Goal: Task Accomplishment & Management: Complete application form

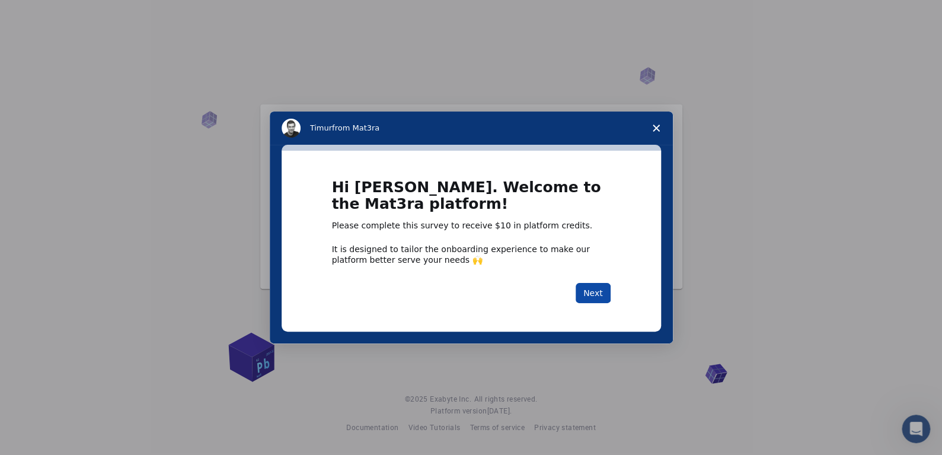
click at [585, 288] on button "Next" at bounding box center [592, 293] width 35 height 20
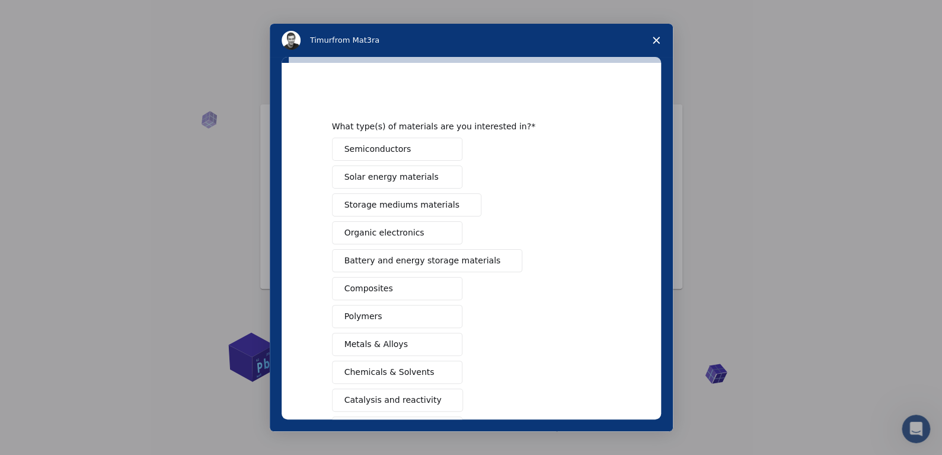
click at [404, 147] on button "Semiconductors" at bounding box center [397, 148] width 130 height 23
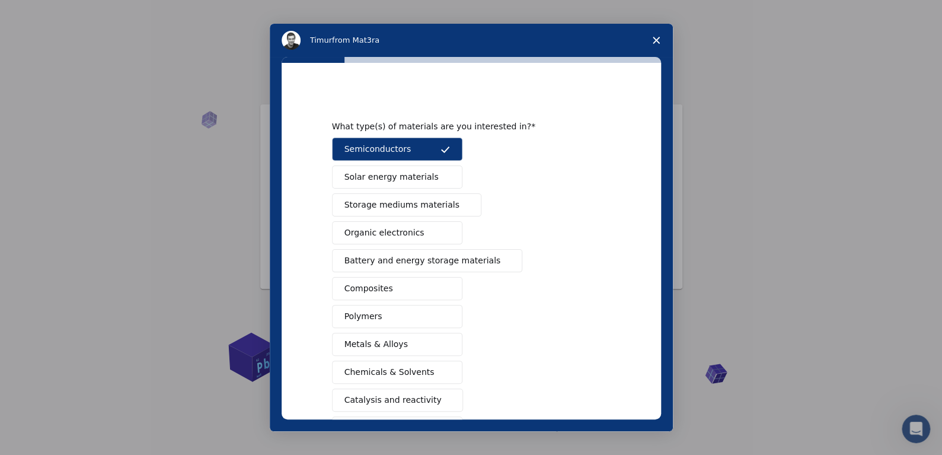
drag, startPoint x: 409, startPoint y: 181, endPoint x: 405, endPoint y: 196, distance: 14.7
click at [410, 181] on span "Solar energy materials" at bounding box center [391, 177] width 94 height 12
click at [404, 208] on span "Storage mediums materials" at bounding box center [401, 205] width 115 height 12
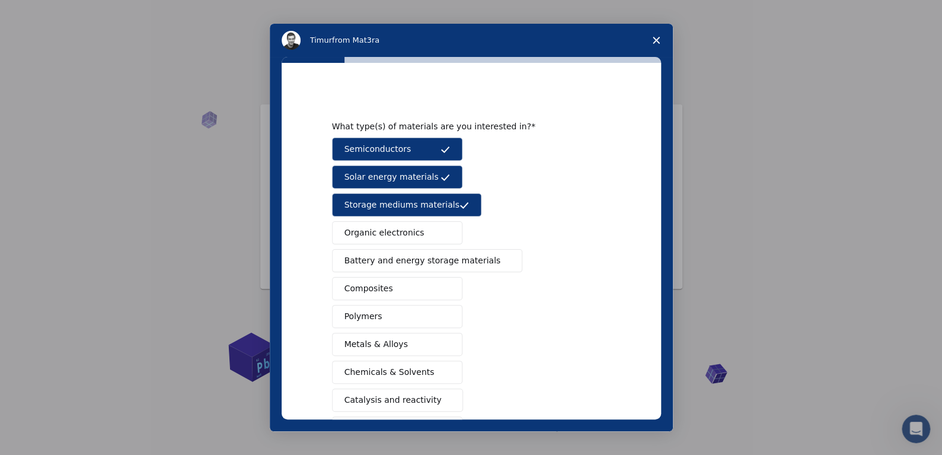
click at [401, 233] on span "Organic electronics" at bounding box center [384, 232] width 80 height 12
drag, startPoint x: 393, startPoint y: 272, endPoint x: 386, endPoint y: 300, distance: 29.5
click at [393, 273] on div "Semiconductors Solar energy materials Storage mediums materials Organic electro…" at bounding box center [471, 301] width 279 height 329
click at [382, 321] on button "Polymers" at bounding box center [397, 316] width 130 height 23
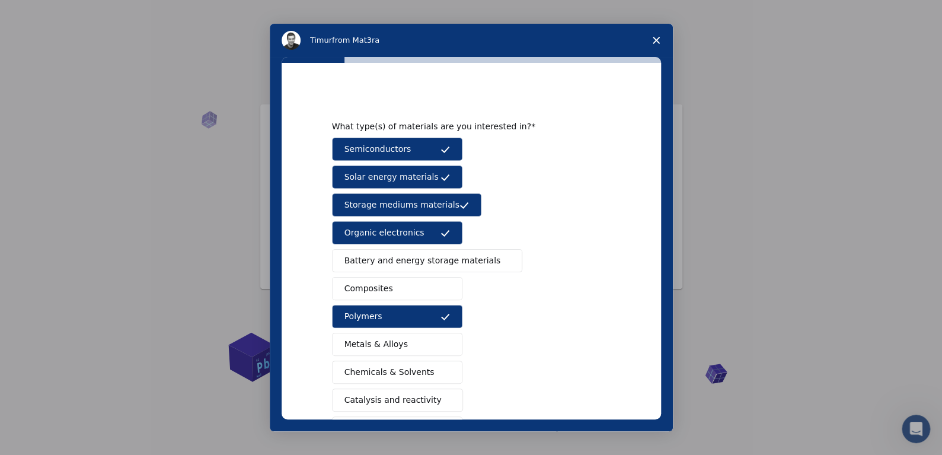
click at [427, 180] on button "Solar energy materials" at bounding box center [397, 176] width 130 height 23
click at [423, 203] on span "Storage mediums materials" at bounding box center [401, 205] width 115 height 12
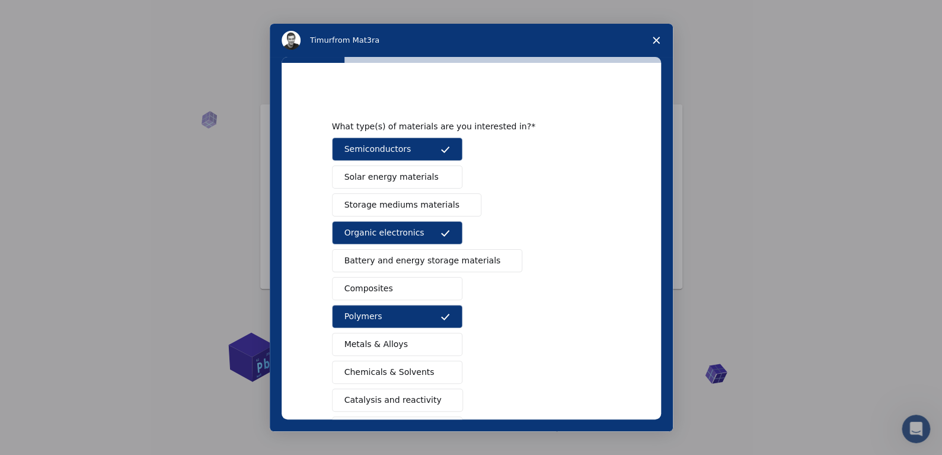
click at [421, 231] on button "Organic electronics" at bounding box center [397, 232] width 130 height 23
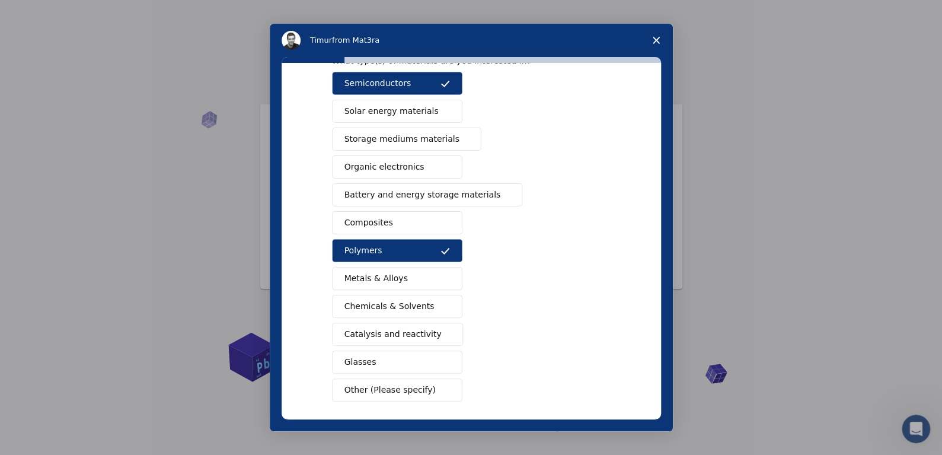
scroll to position [114, 0]
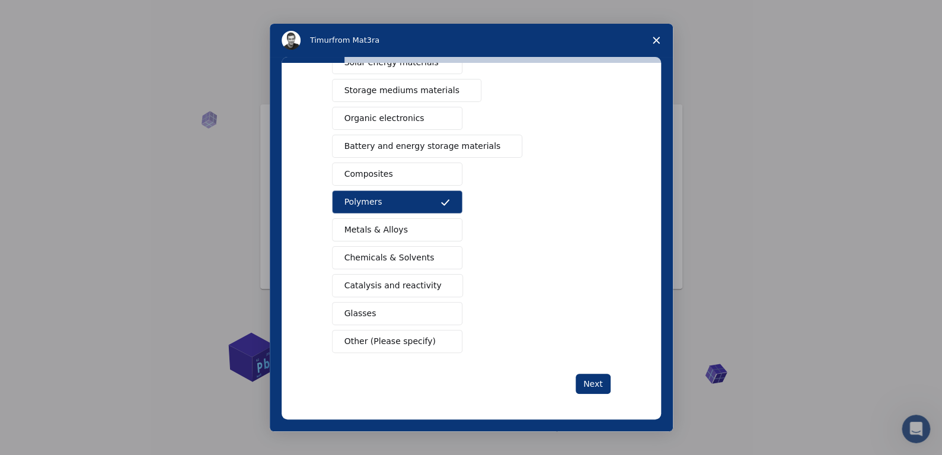
click at [412, 257] on span "Chemicals & Solvents" at bounding box center [389, 257] width 90 height 12
click at [390, 280] on span "Catalysis and reactivity" at bounding box center [392, 285] width 97 height 12
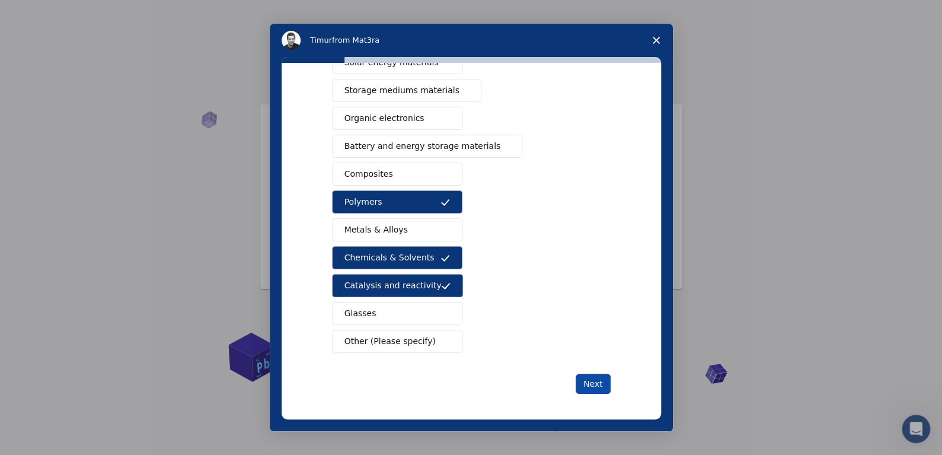
click at [596, 385] on button "Next" at bounding box center [592, 383] width 35 height 20
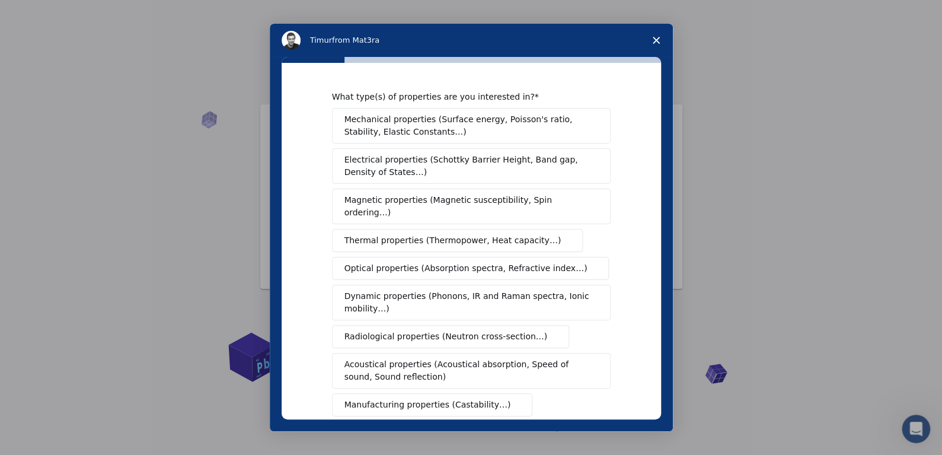
scroll to position [177, 0]
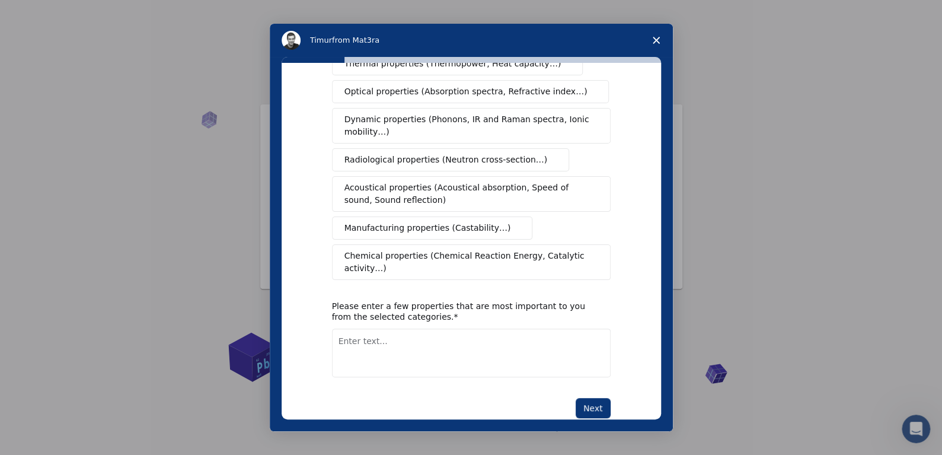
click at [504, 249] on span "Chemical properties (Chemical Reaction Energy, Catalytic activity…)" at bounding box center [466, 261] width 245 height 25
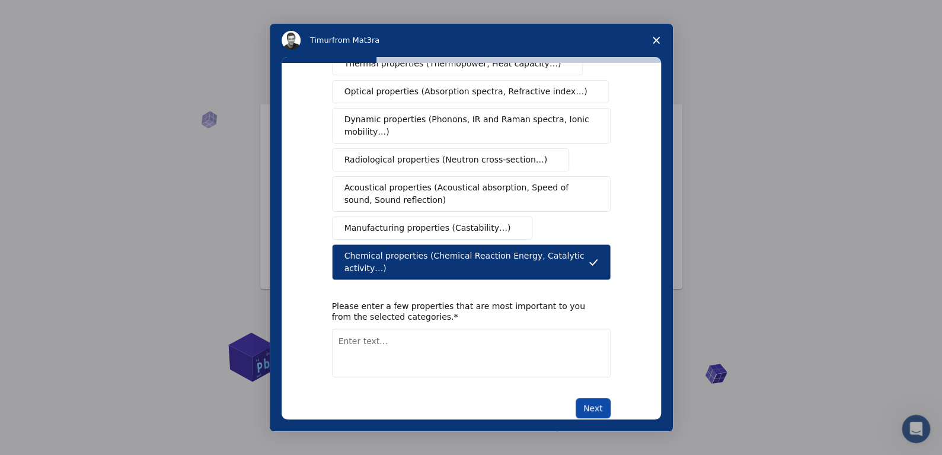
click at [603, 398] on button "Next" at bounding box center [592, 408] width 35 height 20
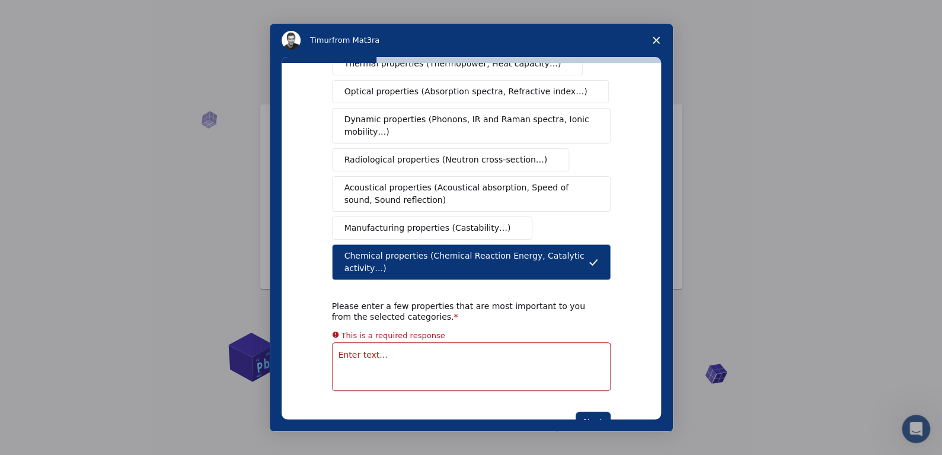
click at [498, 350] on div "What type(s) of properties are you interested in? Mechanical properties (Surfac…" at bounding box center [471, 173] width 279 height 517
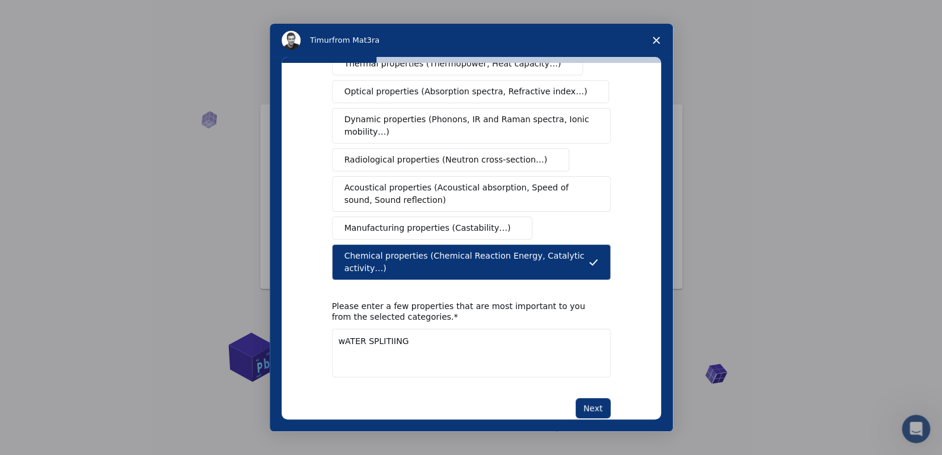
type textarea "wATER SPLITIING"
click at [598, 369] on div "What type(s) of properties are you interested in? Mechanical properties (Surfac…" at bounding box center [471, 166] width 279 height 503
click at [598, 398] on div "Next" at bounding box center [471, 408] width 279 height 20
click at [598, 398] on button "Next" at bounding box center [592, 408] width 35 height 20
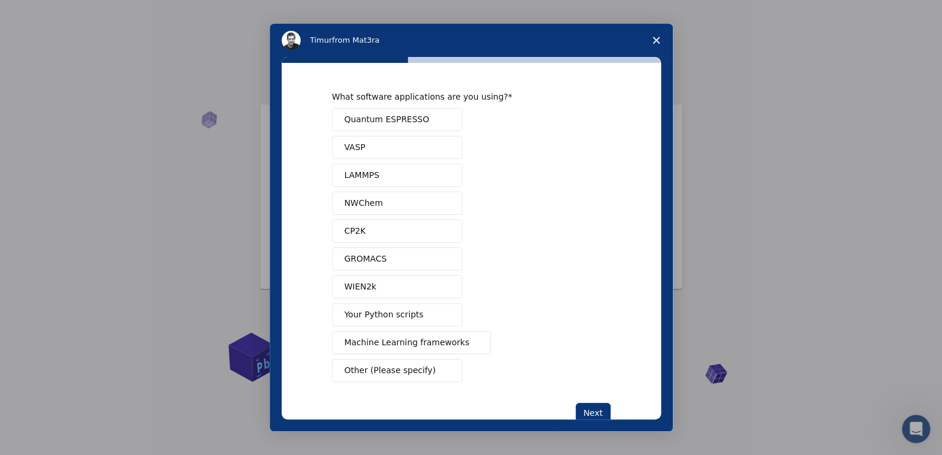
click at [420, 125] on button "Quantum ESPRESSO" at bounding box center [397, 119] width 130 height 23
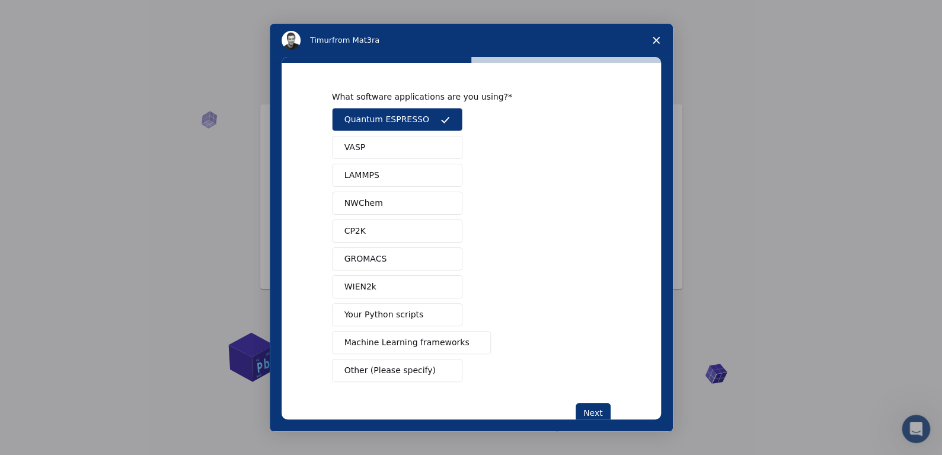
click at [412, 151] on button "VASP" at bounding box center [397, 147] width 130 height 23
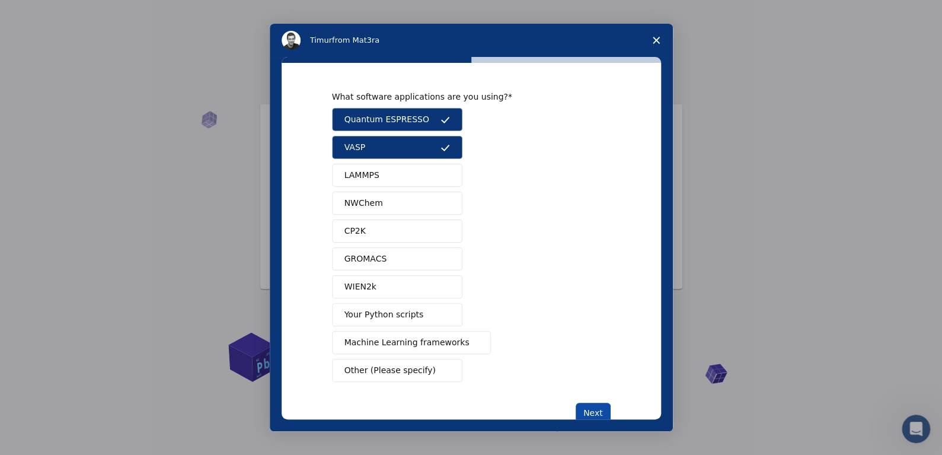
click at [598, 402] on button "Next" at bounding box center [592, 412] width 35 height 20
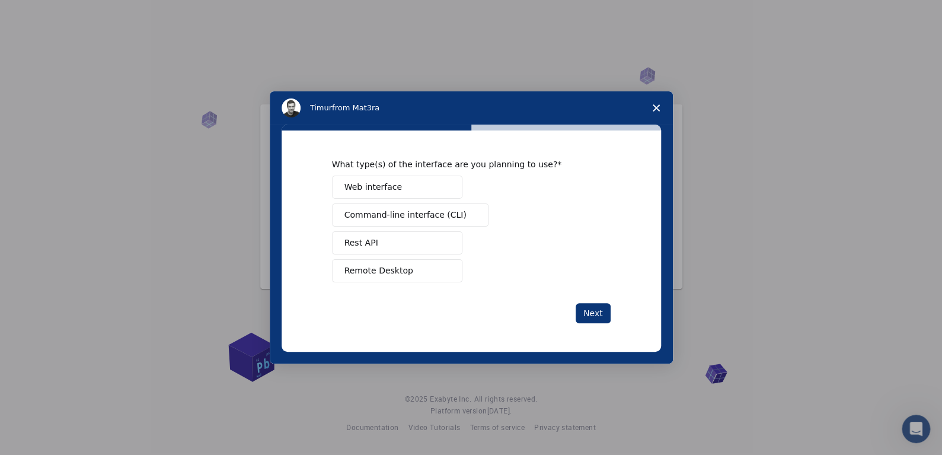
click at [401, 182] on button "Web interface" at bounding box center [397, 186] width 130 height 23
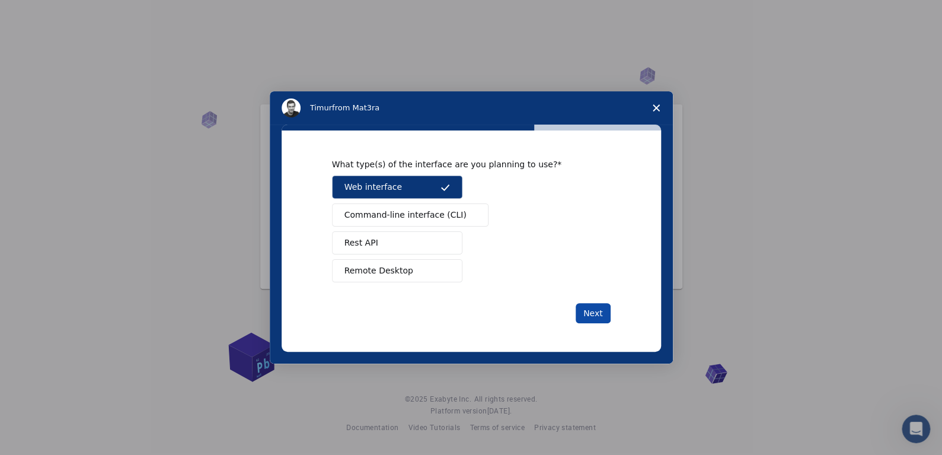
click at [587, 311] on button "Next" at bounding box center [592, 313] width 35 height 20
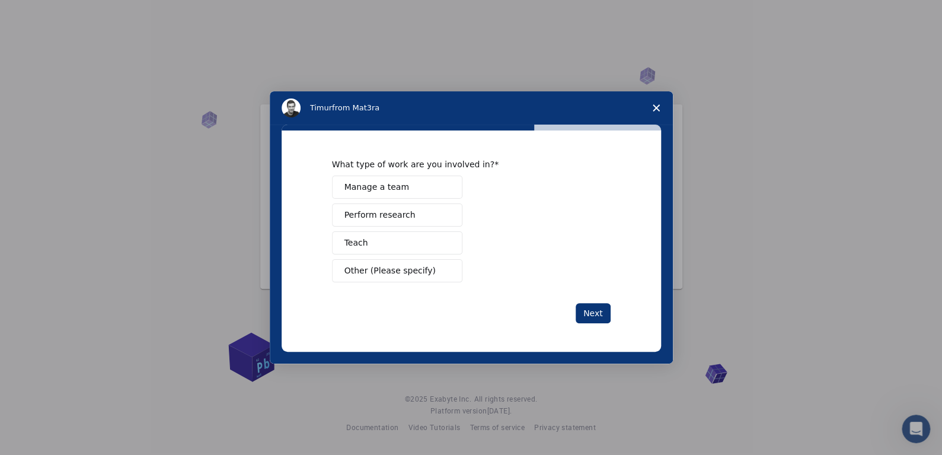
click at [415, 215] on button "Perform research" at bounding box center [397, 214] width 130 height 23
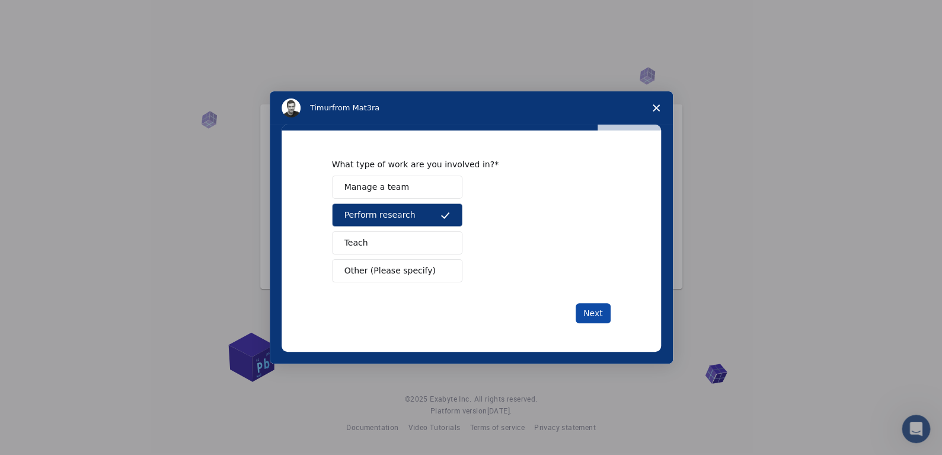
click at [594, 312] on button "Next" at bounding box center [592, 313] width 35 height 20
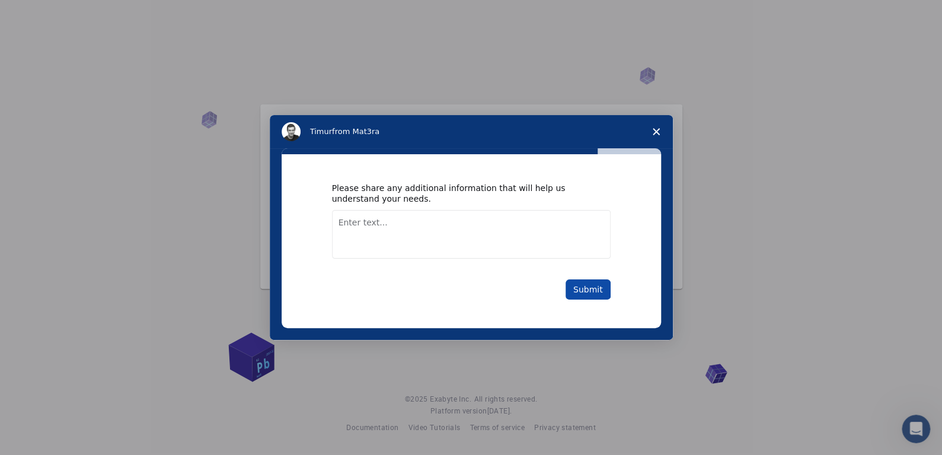
click at [578, 296] on button "Submit" at bounding box center [587, 289] width 45 height 20
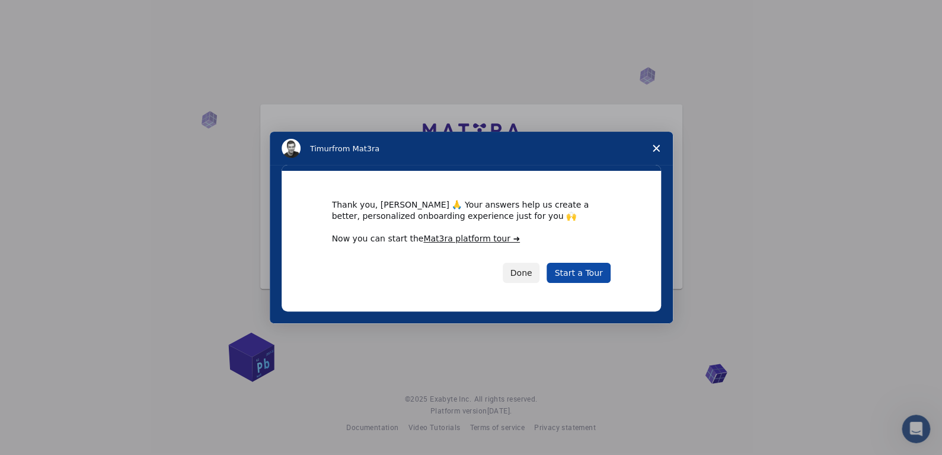
click at [577, 277] on link "Start a Tour" at bounding box center [577, 273] width 63 height 20
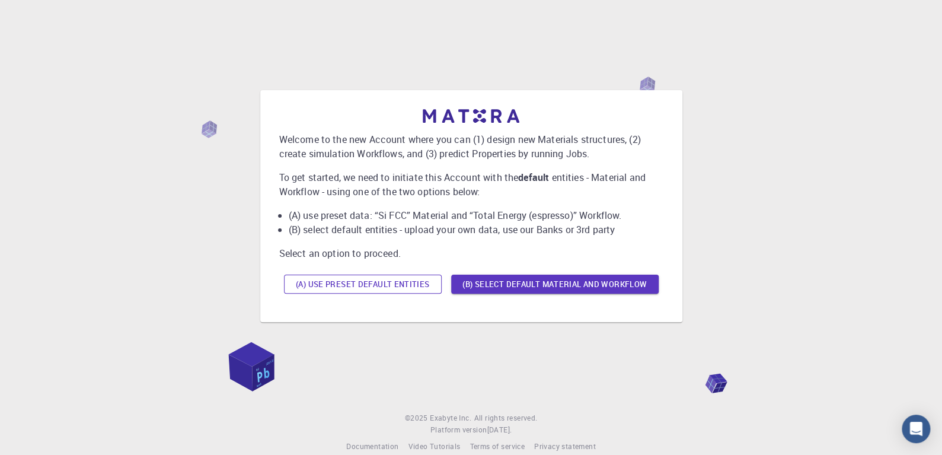
click at [380, 280] on button "(A) Use preset default entities" at bounding box center [363, 283] width 158 height 19
